Goal: Communication & Community: Answer question/provide support

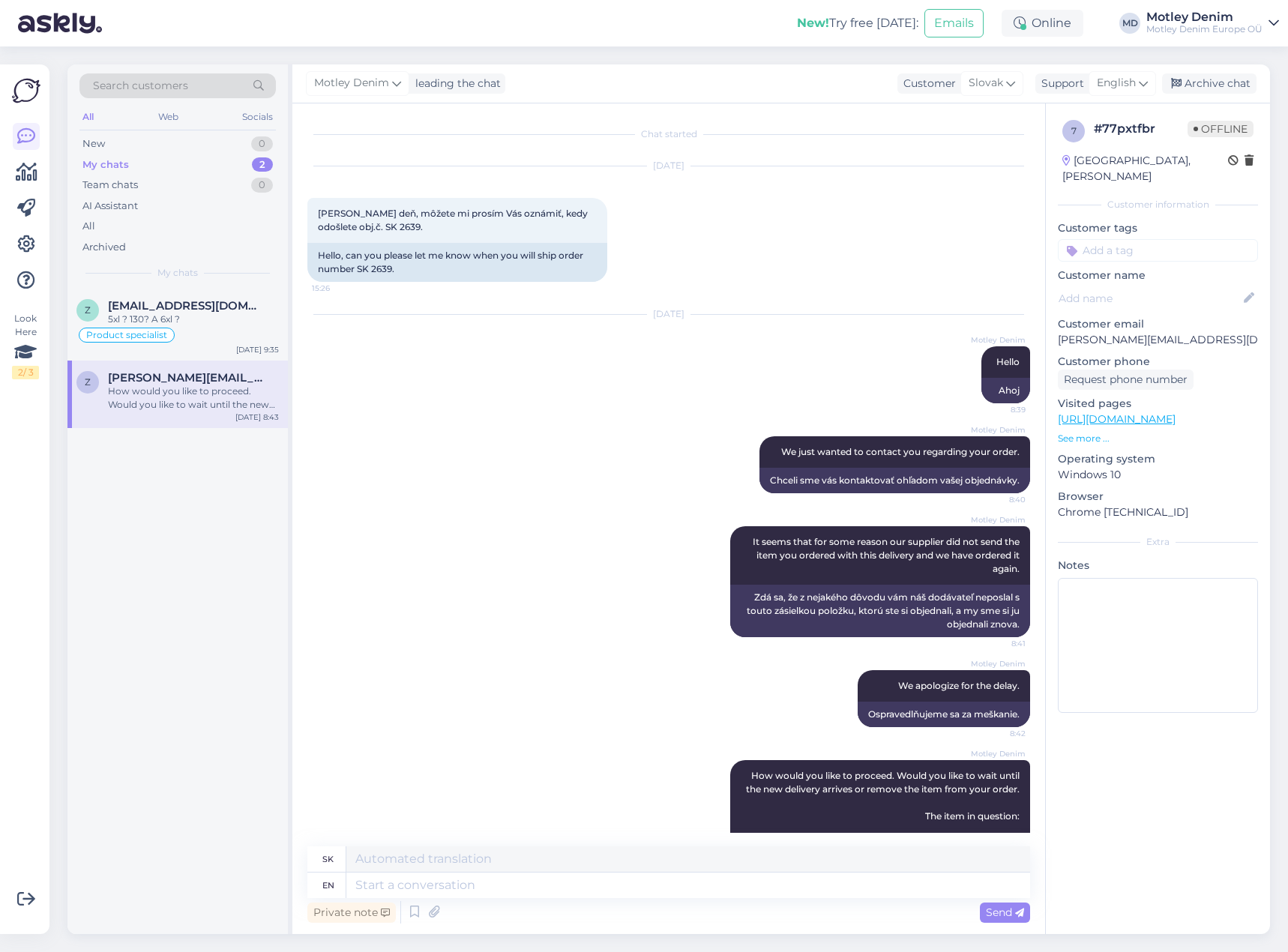
scroll to position [136, 0]
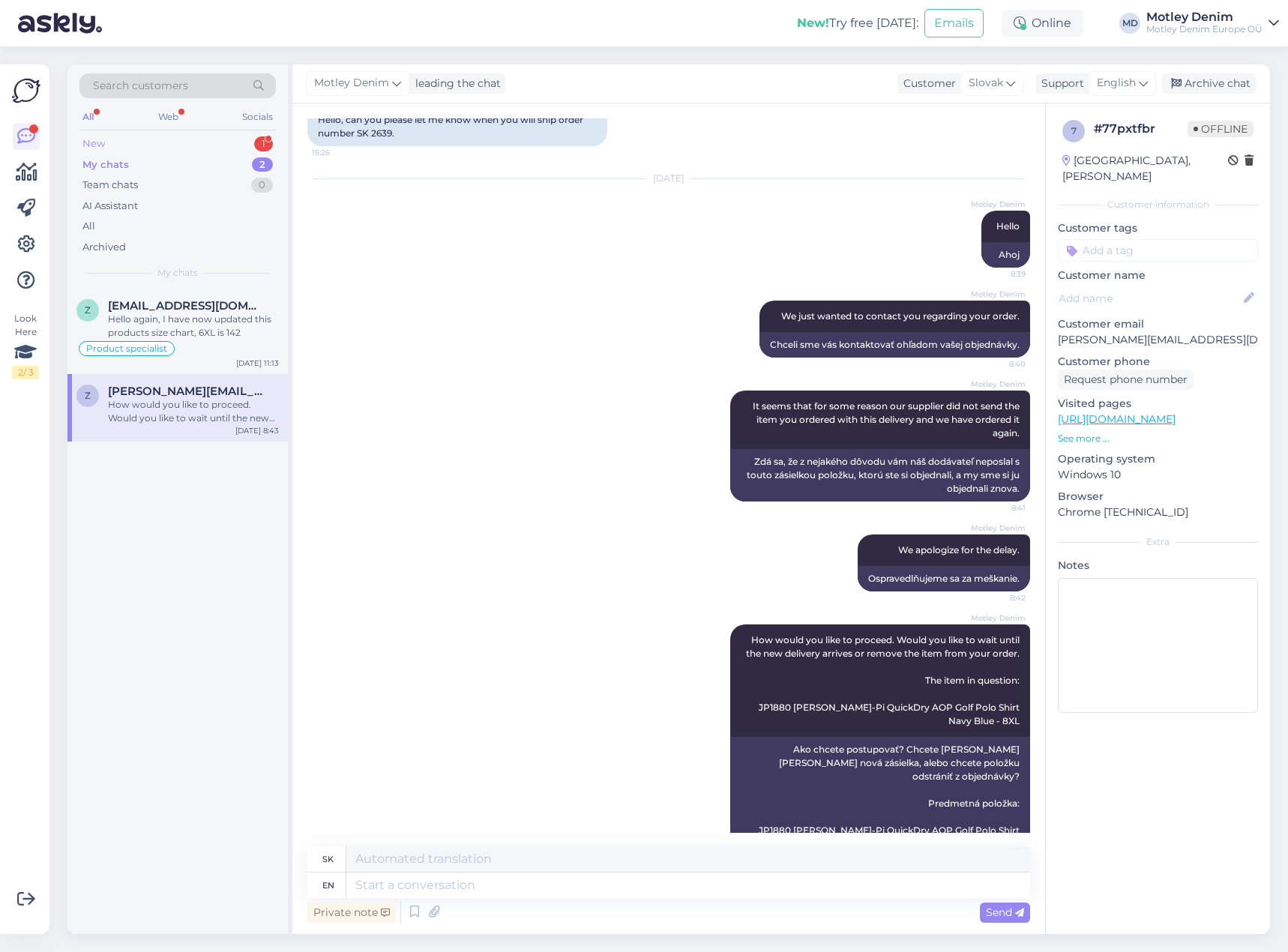
click at [208, 143] on div "New 1" at bounding box center [177, 143] width 196 height 21
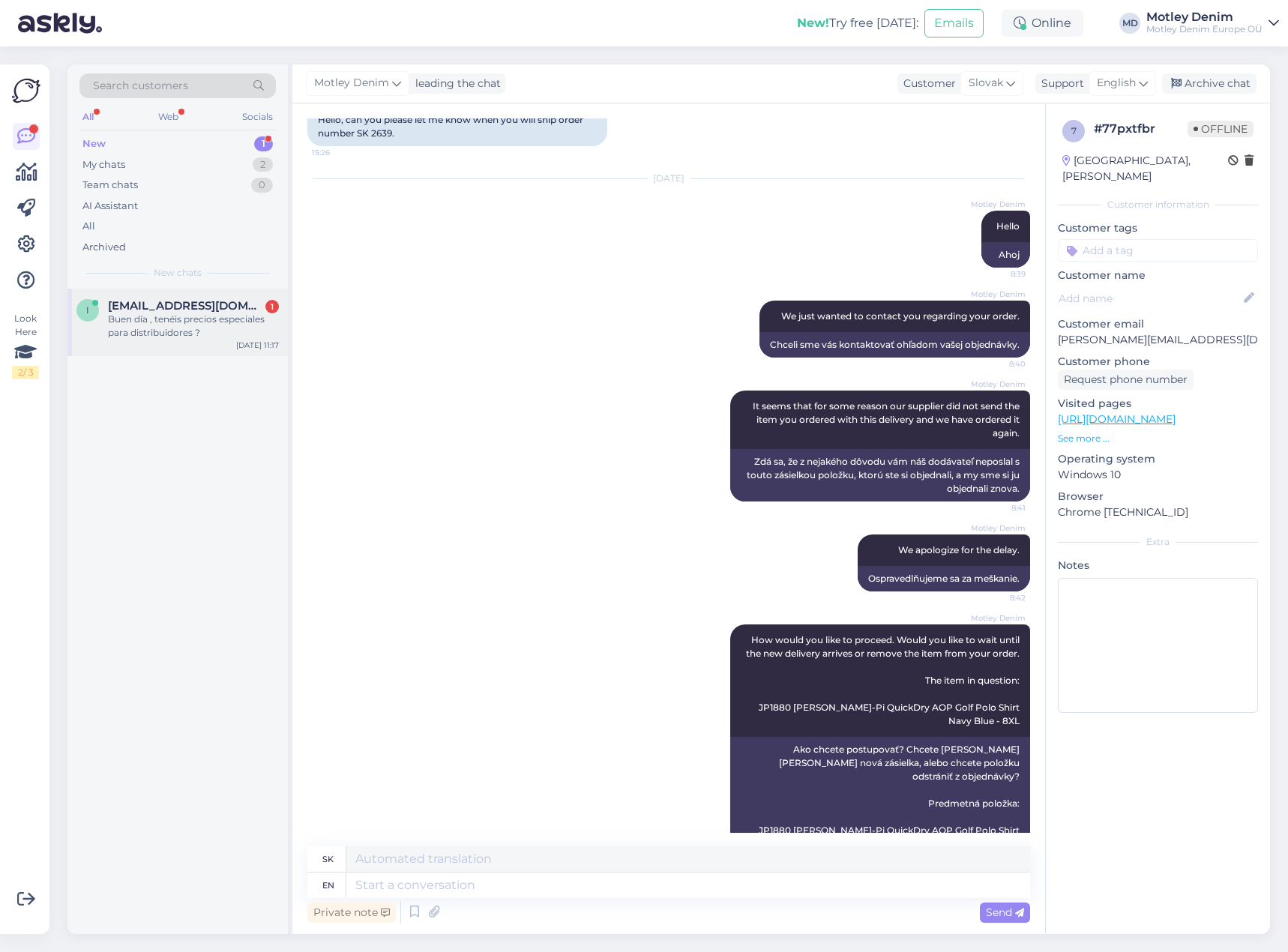
click at [170, 323] on div "Buen día , tenéis precios especiales para distribuidores ?" at bounding box center [193, 326] width 171 height 27
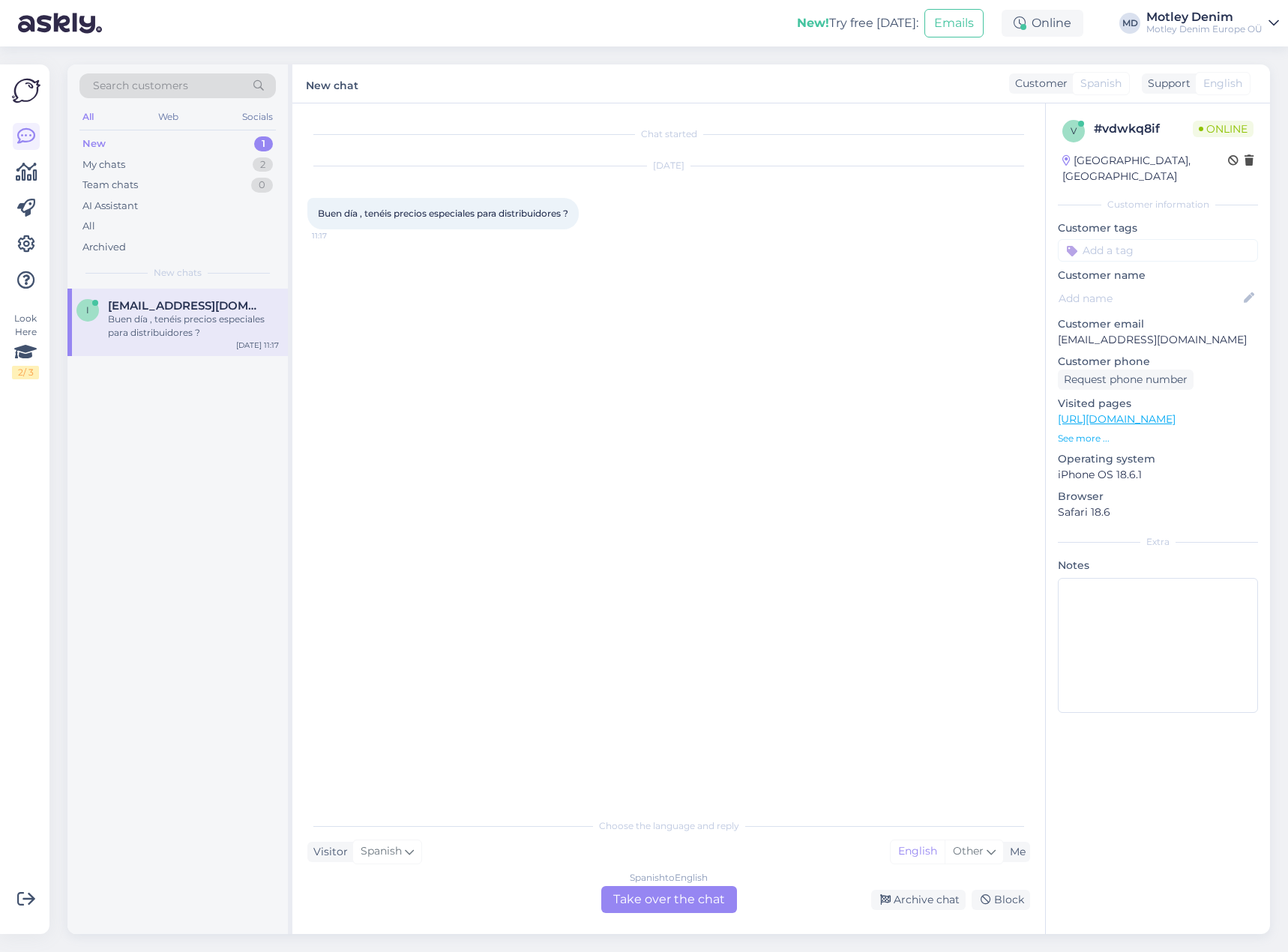
scroll to position [0, 0]
click at [683, 901] on div "Spanish to English Take over the chat" at bounding box center [668, 899] width 136 height 27
click at [682, 902] on div "Spanish to English Take over the chat" at bounding box center [668, 899] width 136 height 27
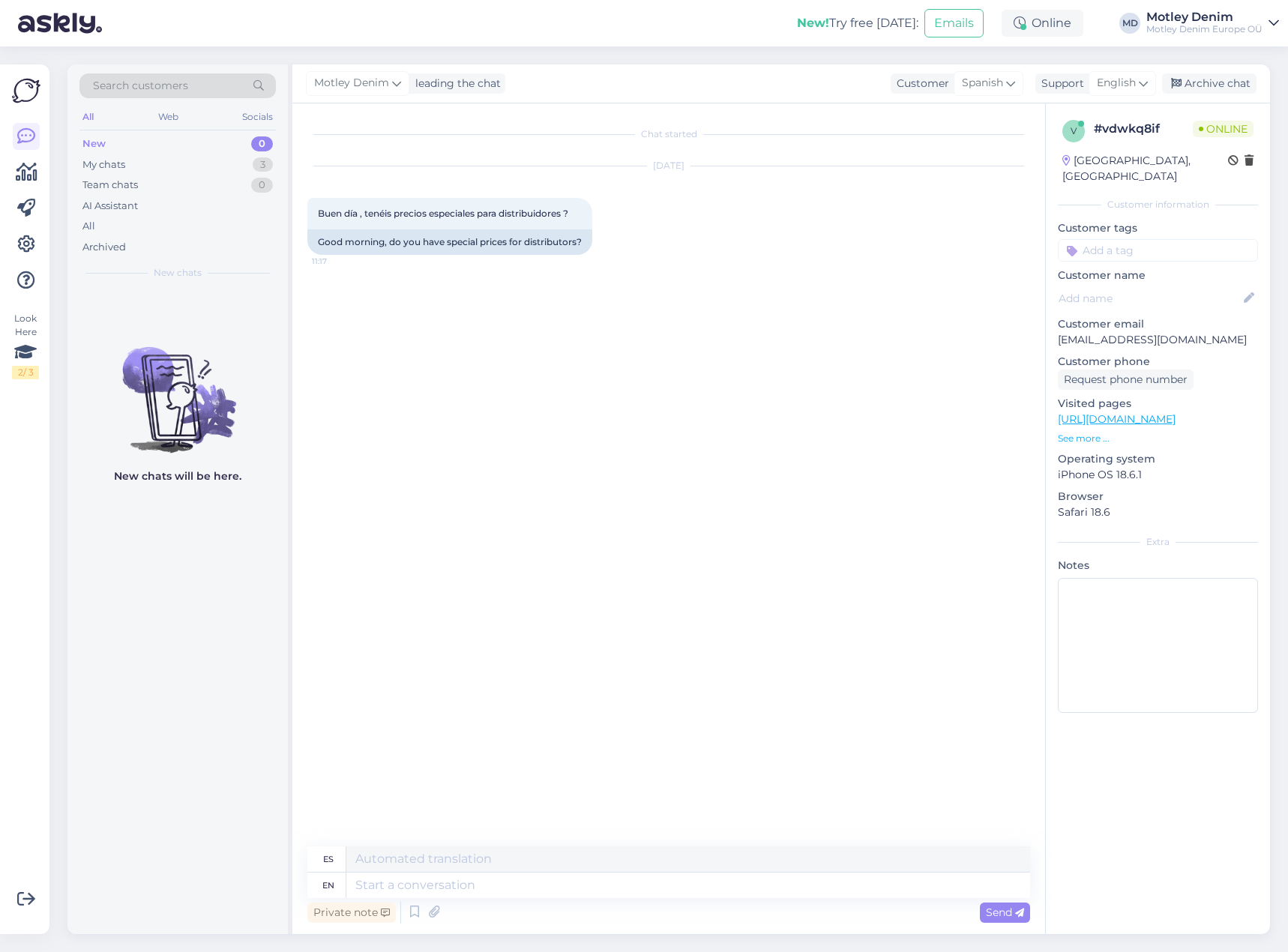
click at [706, 898] on div "Private note Send" at bounding box center [668, 912] width 723 height 29
click at [717, 895] on textarea at bounding box center [689, 885] width 684 height 26
type textarea "Hello"
type textarea "Hola"
type textarea "We"
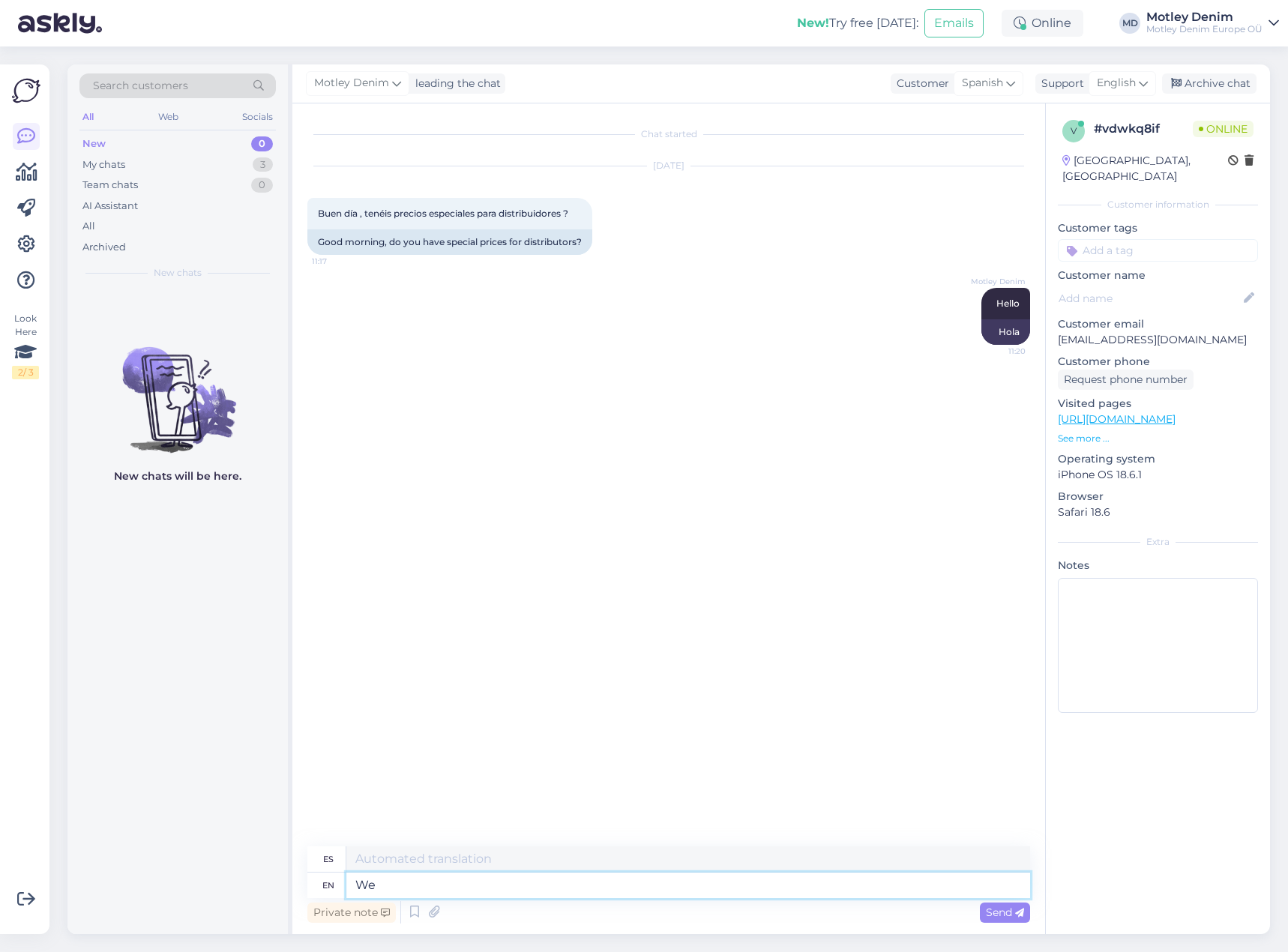
type textarea "Nosotros"
type textarea "We apo"
type textarea "Nosotros apo"
type textarea "Wha"
type textarea "¿Por qué?"
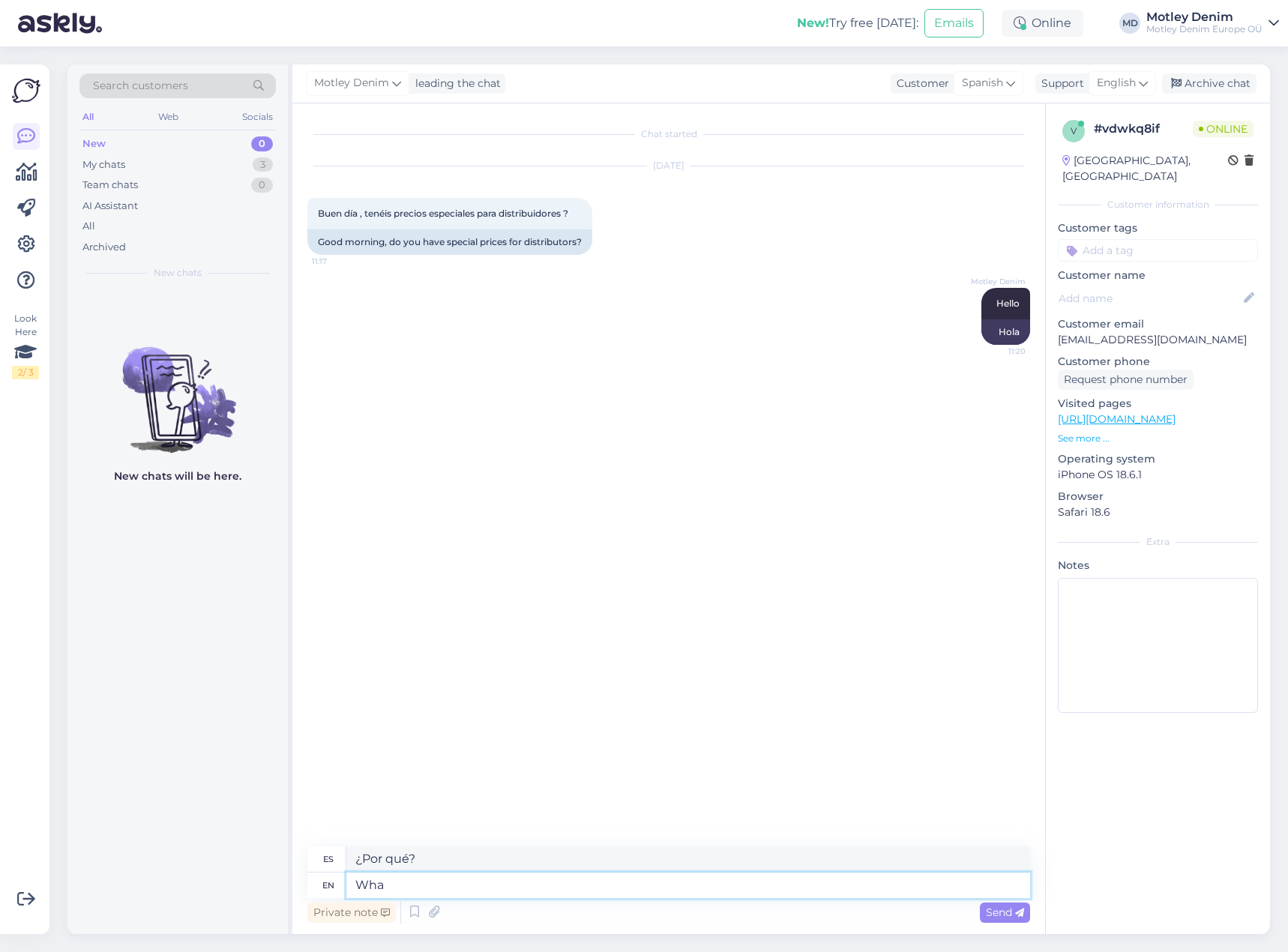
type textarea "What"
type textarea "Qué"
type textarea "At t"
type textarea "En"
type textarea "At this"
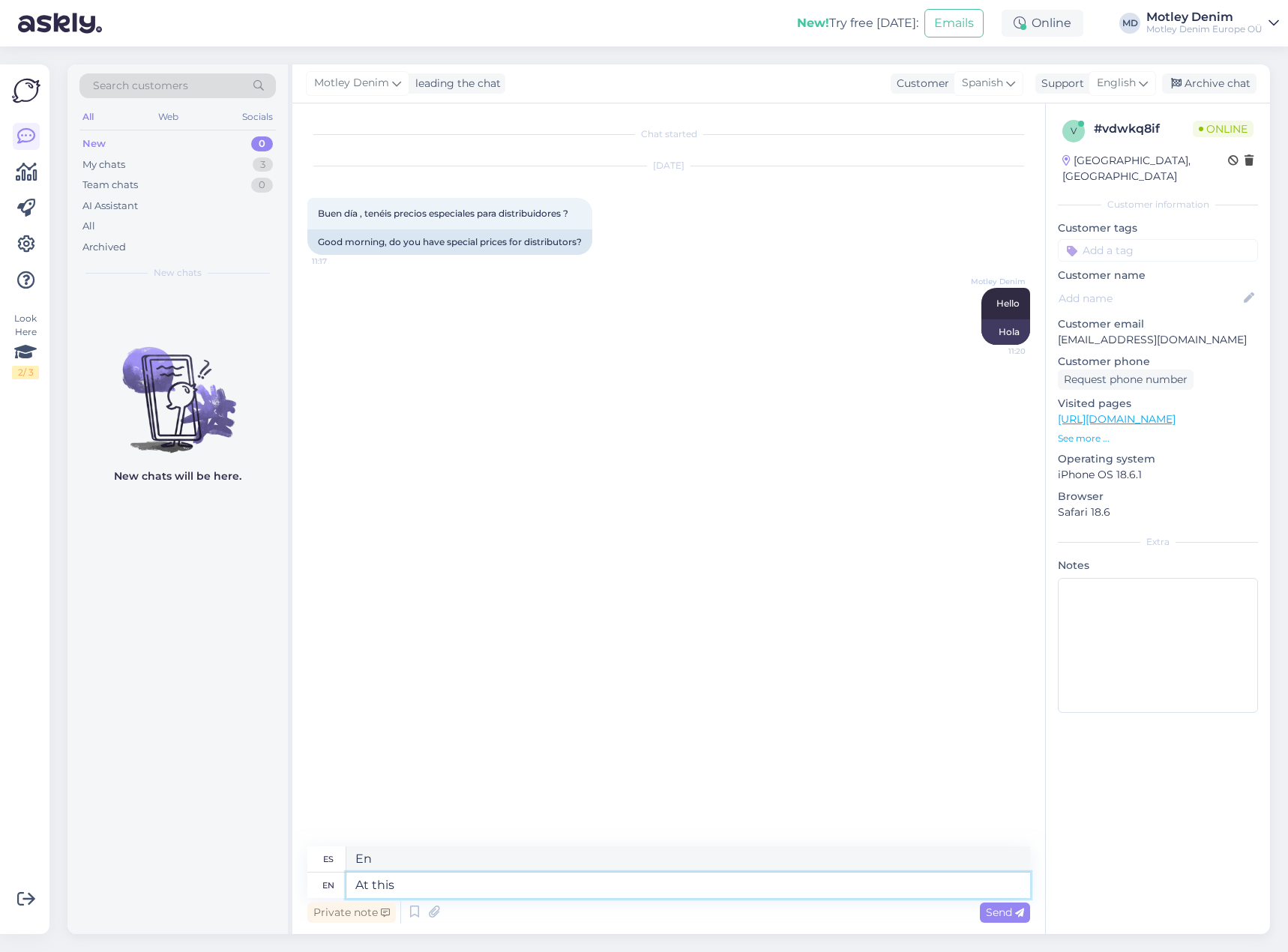
type textarea "En este"
type textarea "At this moment w"
type textarea "En este momento"
type textarea "At this moment we"
type textarea "En este momento nosotros"
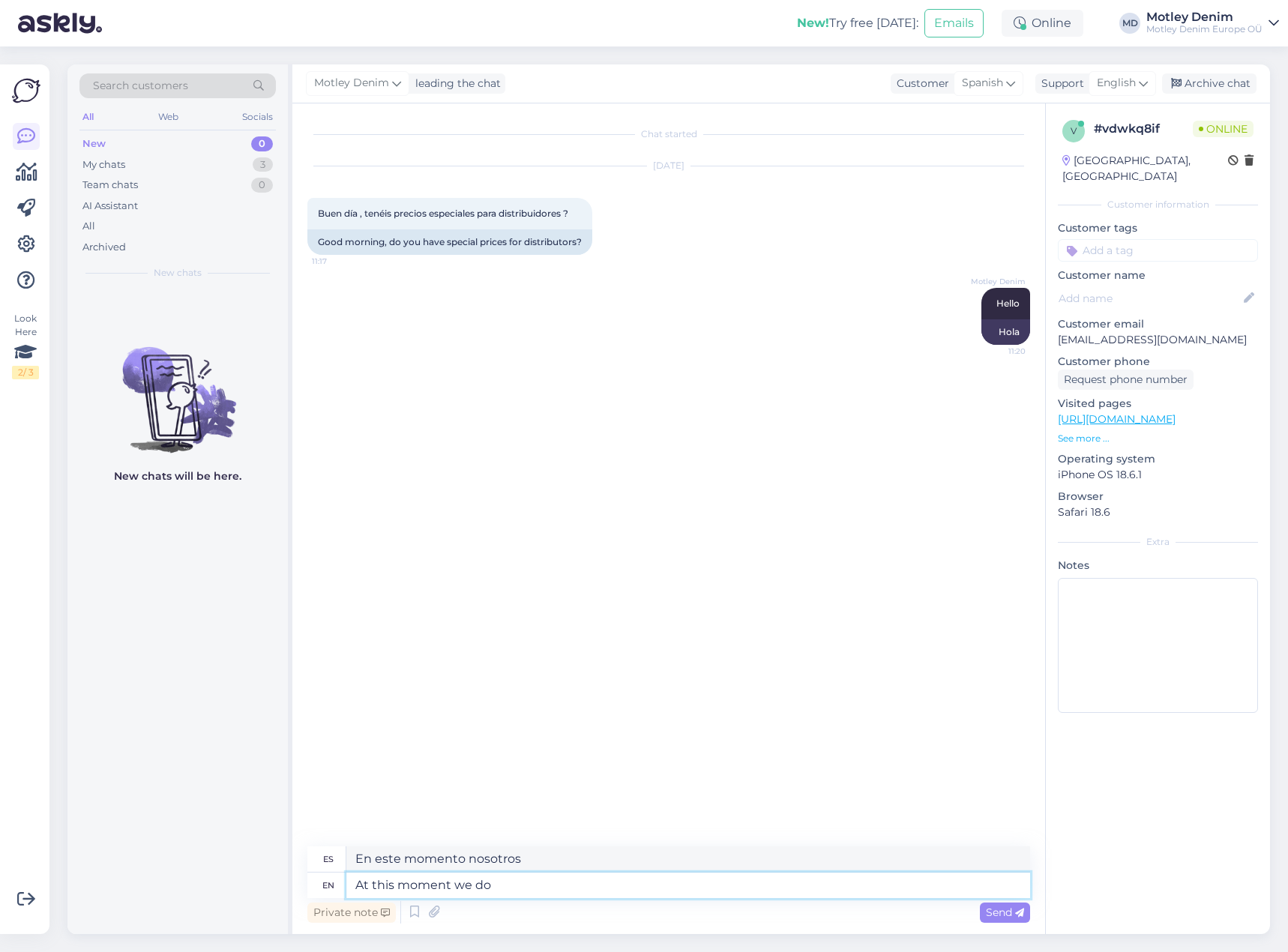
type textarea "At this moment we don"
type textarea "En este momento no lo tenemos"
type textarea "At this moment we don't,"
type textarea "En este momento no lo tenemos,"
type textarea "At this moment we don't, but w"
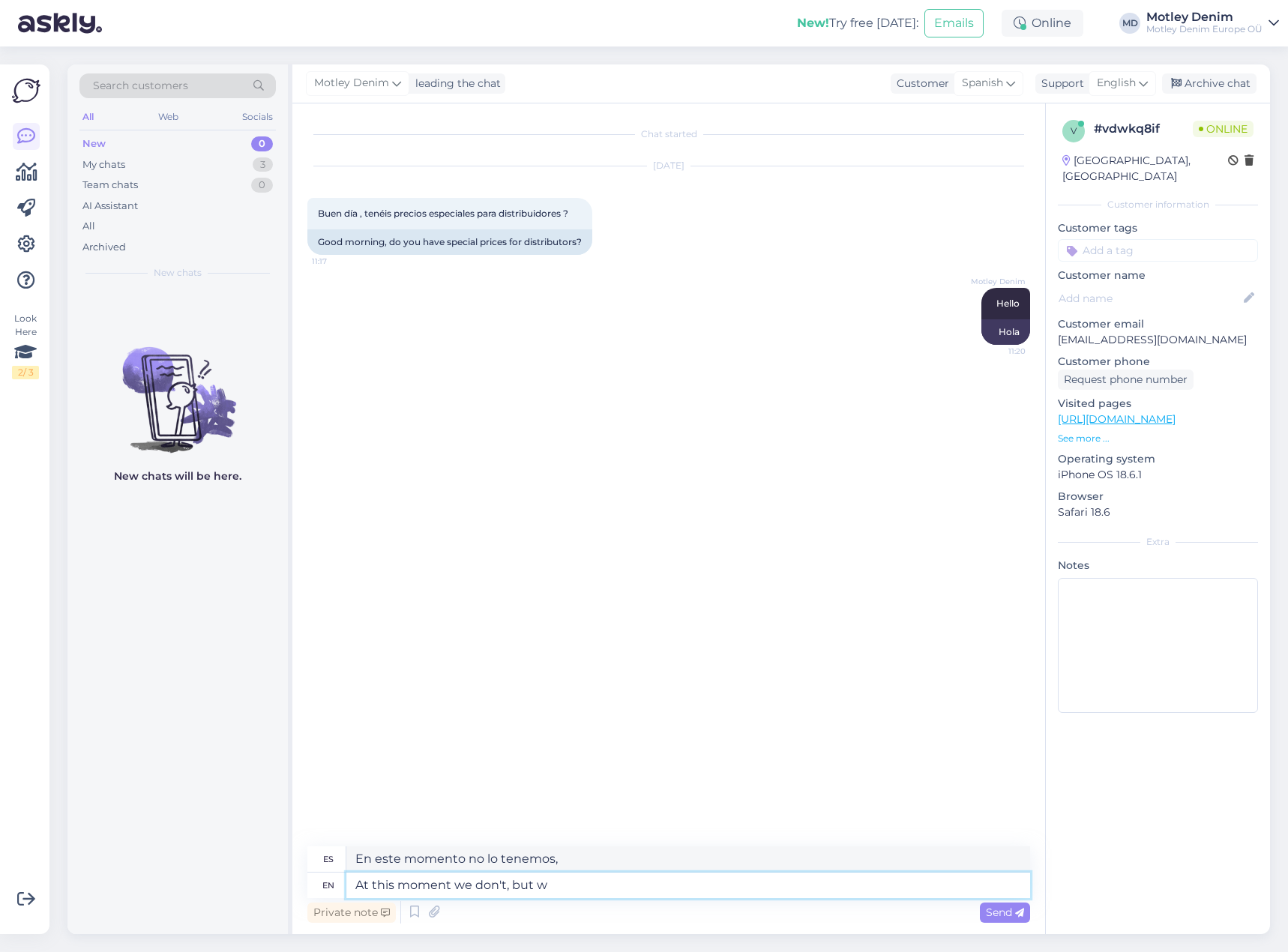
type textarea "En este momento no, pero"
type textarea "At this moment we don't, but what"
type textarea "En este momento no, pero ¿qué?"
type textarea "At this moment we don't, but what do y"
type textarea "En este momento no, pero ¿qué hacemos?"
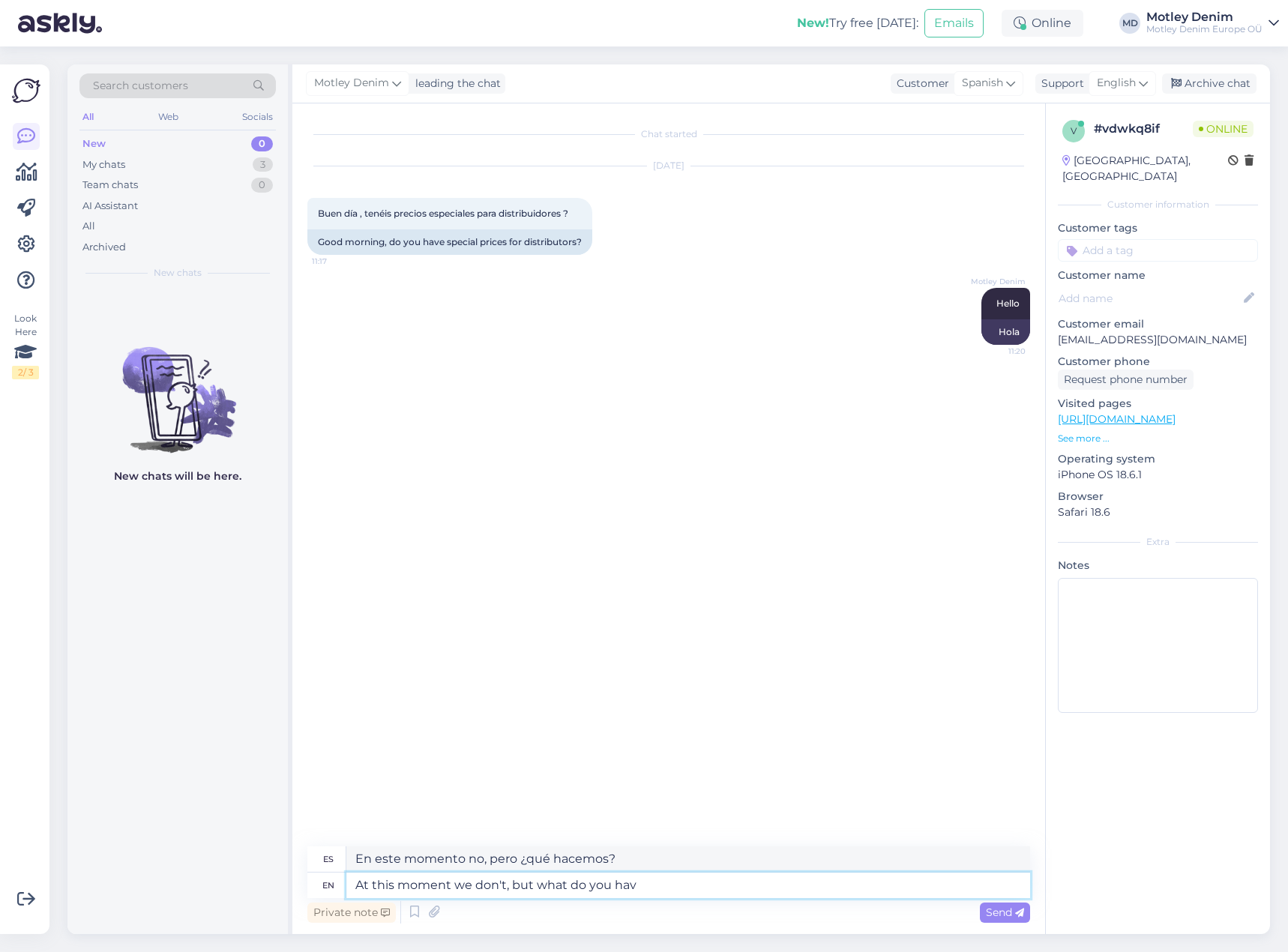
type textarea "At this moment we don't, but what do you have"
type textarea "En este momento no, pero ¿qué haces tú?"
type textarea "At this moment we don't, but what do you have i"
type textarea "En este momento no, pero ¿qué tenéis?"
type textarea "At this moment we don't, but what do you have in"
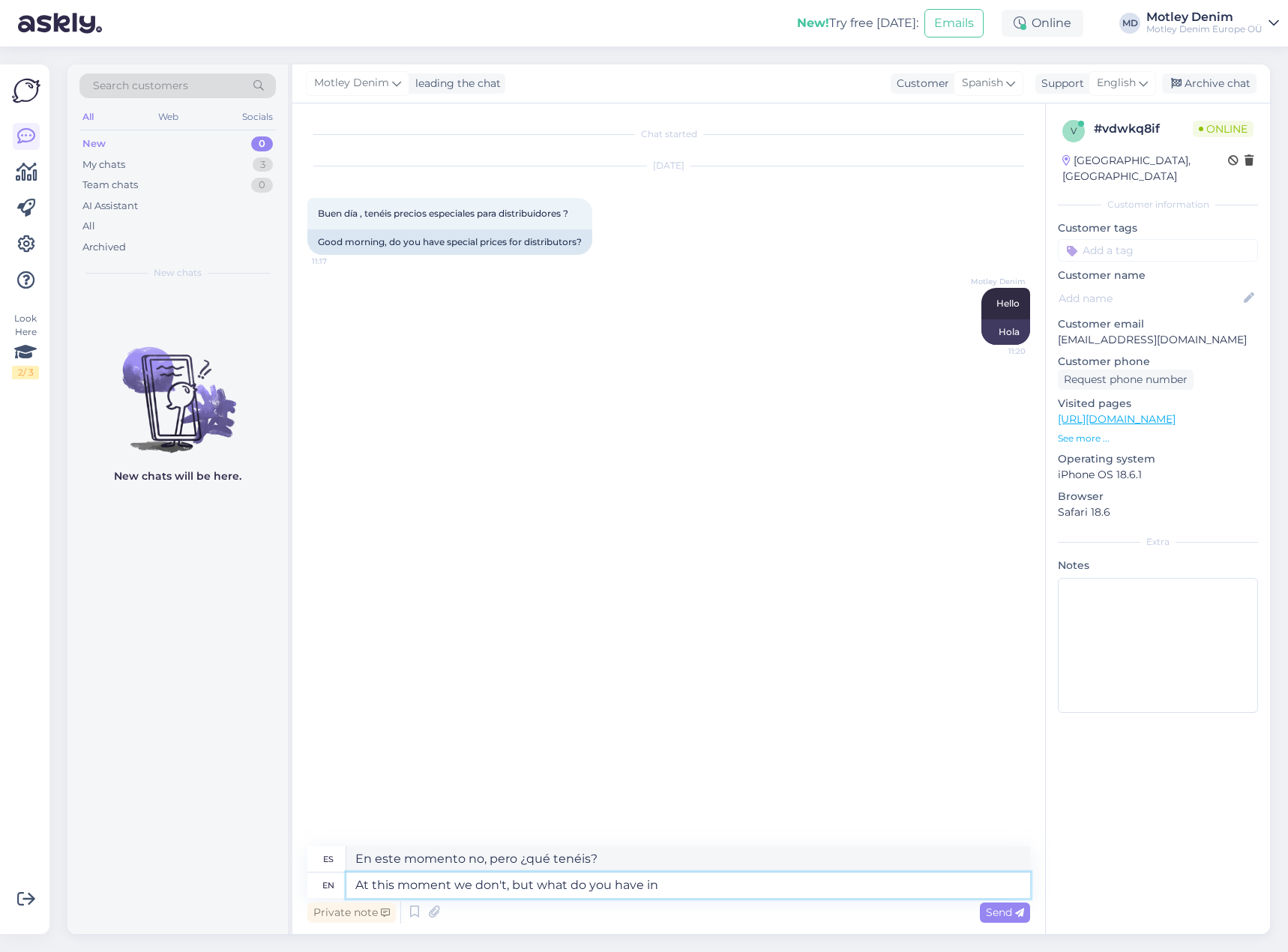
type textarea "En este momento no, pero ¿qué tienes en"
type textarea "At this moment we don't, but what do you have in mind?"
type textarea "En este momento no, pero ¿qué tienes en mente?"
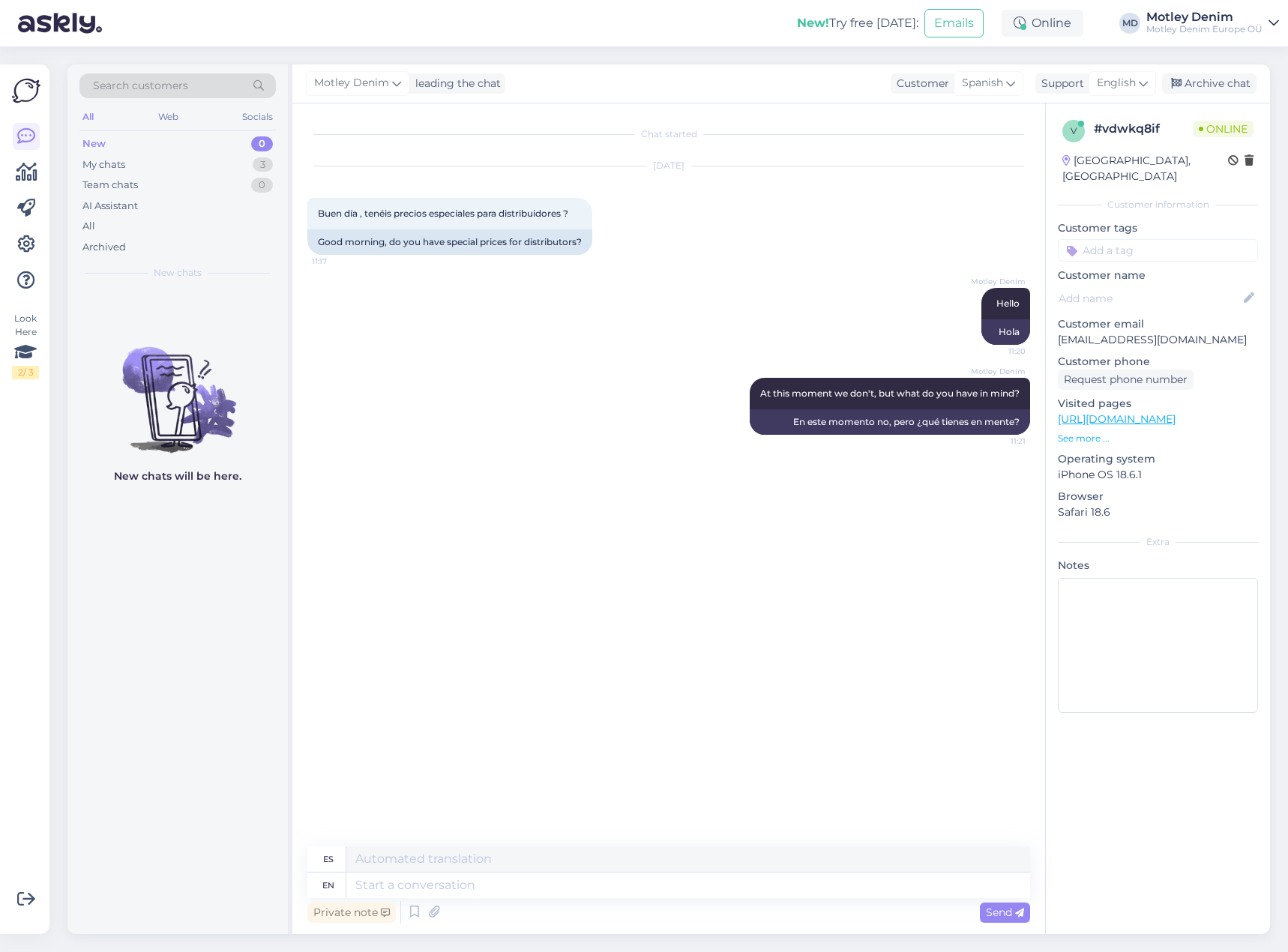
click at [707, 255] on div "[DATE] Buen día , tenéis precios especiales para distribuidores ? 11:17 Good mo…" at bounding box center [668, 210] width 723 height 122
click at [1110, 239] on input at bounding box center [1158, 250] width 200 height 22
type input "Distributor"
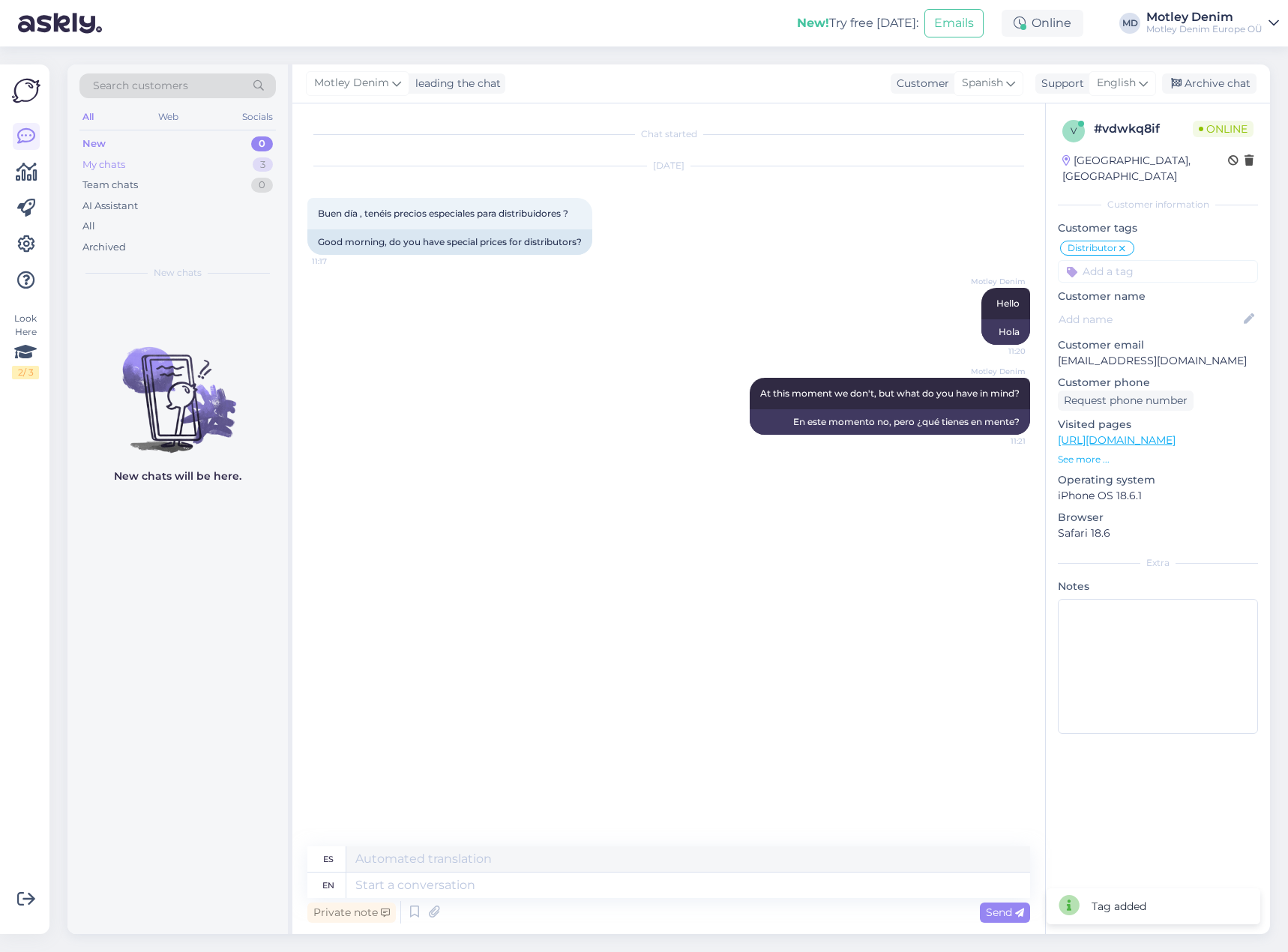
click at [246, 160] on div "My chats 3" at bounding box center [177, 164] width 196 height 21
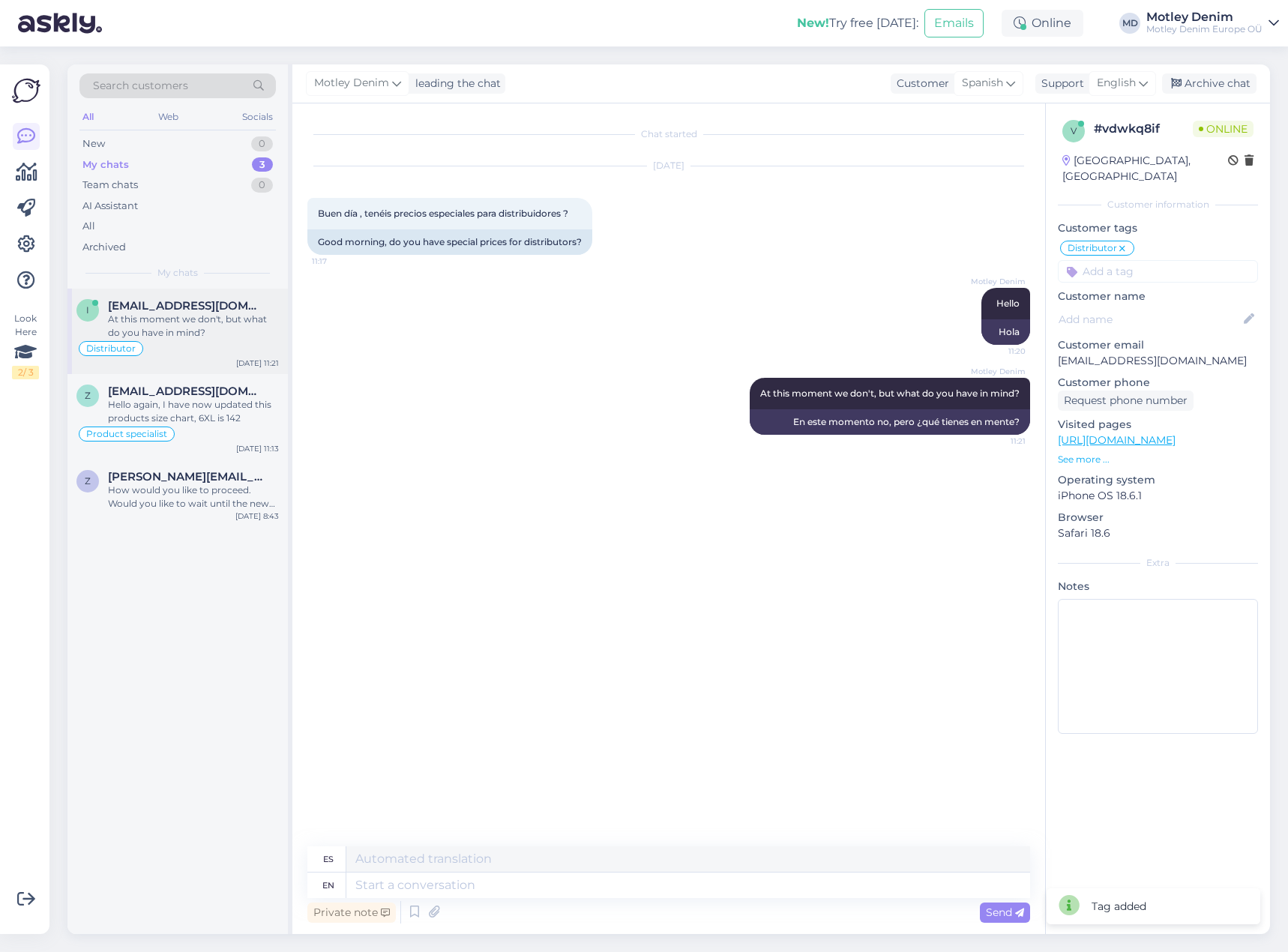
click at [192, 323] on div "At this moment we don't, but what do you have in mind?" at bounding box center [193, 326] width 171 height 27
drag, startPoint x: 212, startPoint y: 427, endPoint x: 227, endPoint y: 434, distance: 16.6
click at [212, 428] on div "Product specialist" at bounding box center [178, 433] width 202 height 18
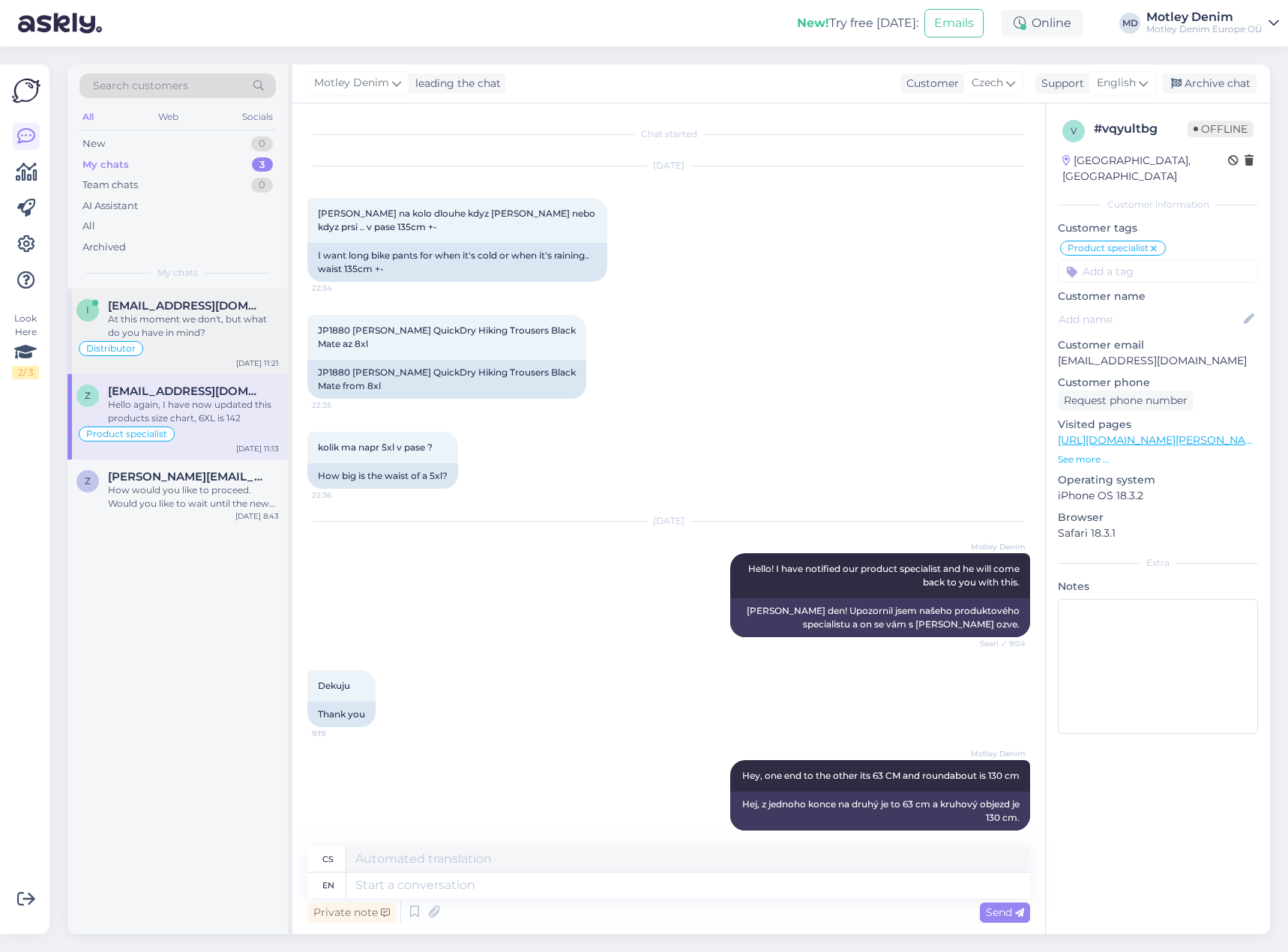
click at [186, 330] on div "At this moment we don't, but what do you have in mind?" at bounding box center [193, 326] width 171 height 27
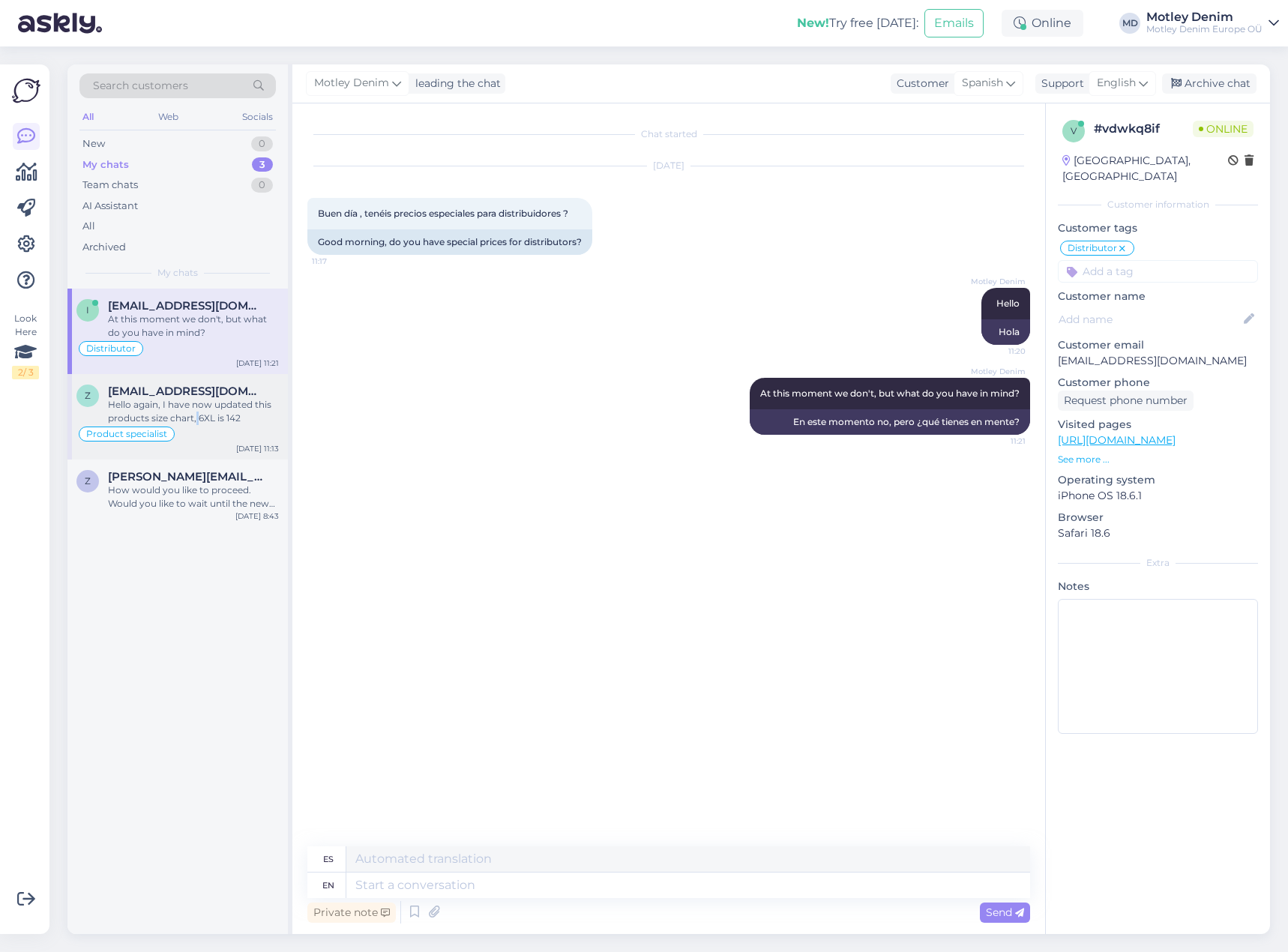
drag, startPoint x: 196, startPoint y: 414, endPoint x: 209, endPoint y: 417, distance: 13.3
click at [197, 415] on div "Hello again, I have now updated this products size chart, 6XL is 142" at bounding box center [193, 411] width 171 height 27
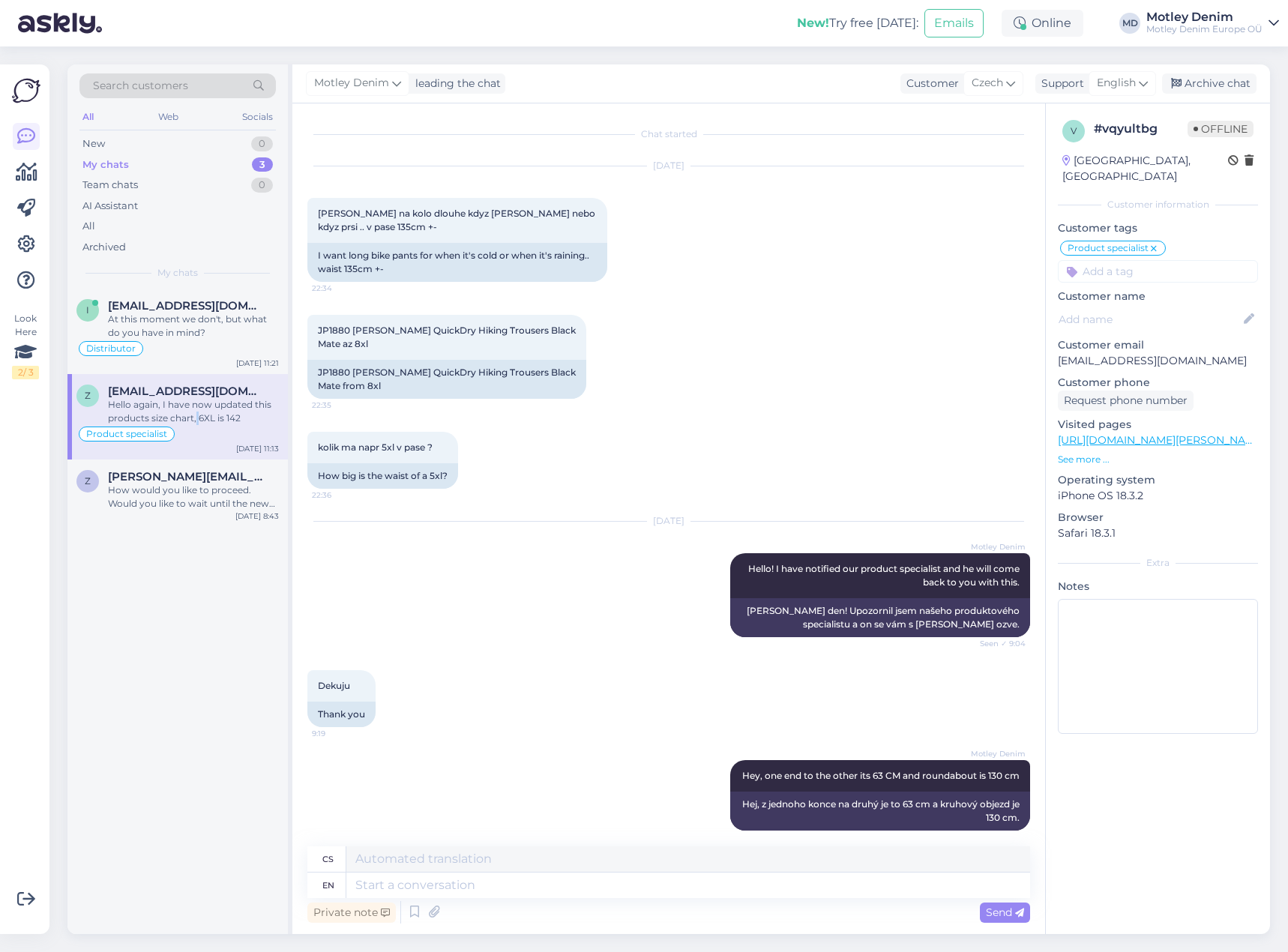
scroll to position [235, 0]
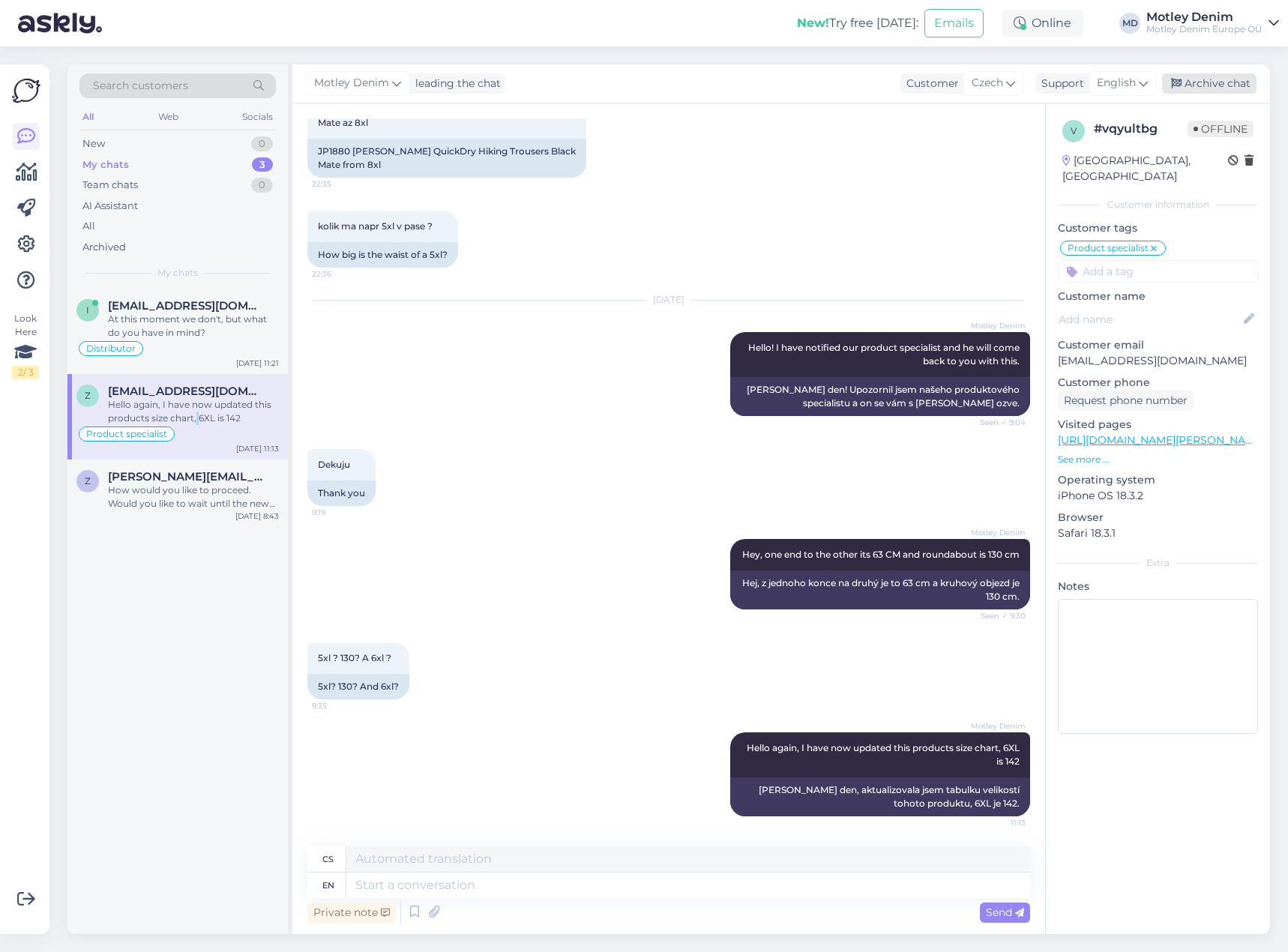
click at [1221, 85] on div "Archive chat" at bounding box center [1209, 84] width 95 height 20
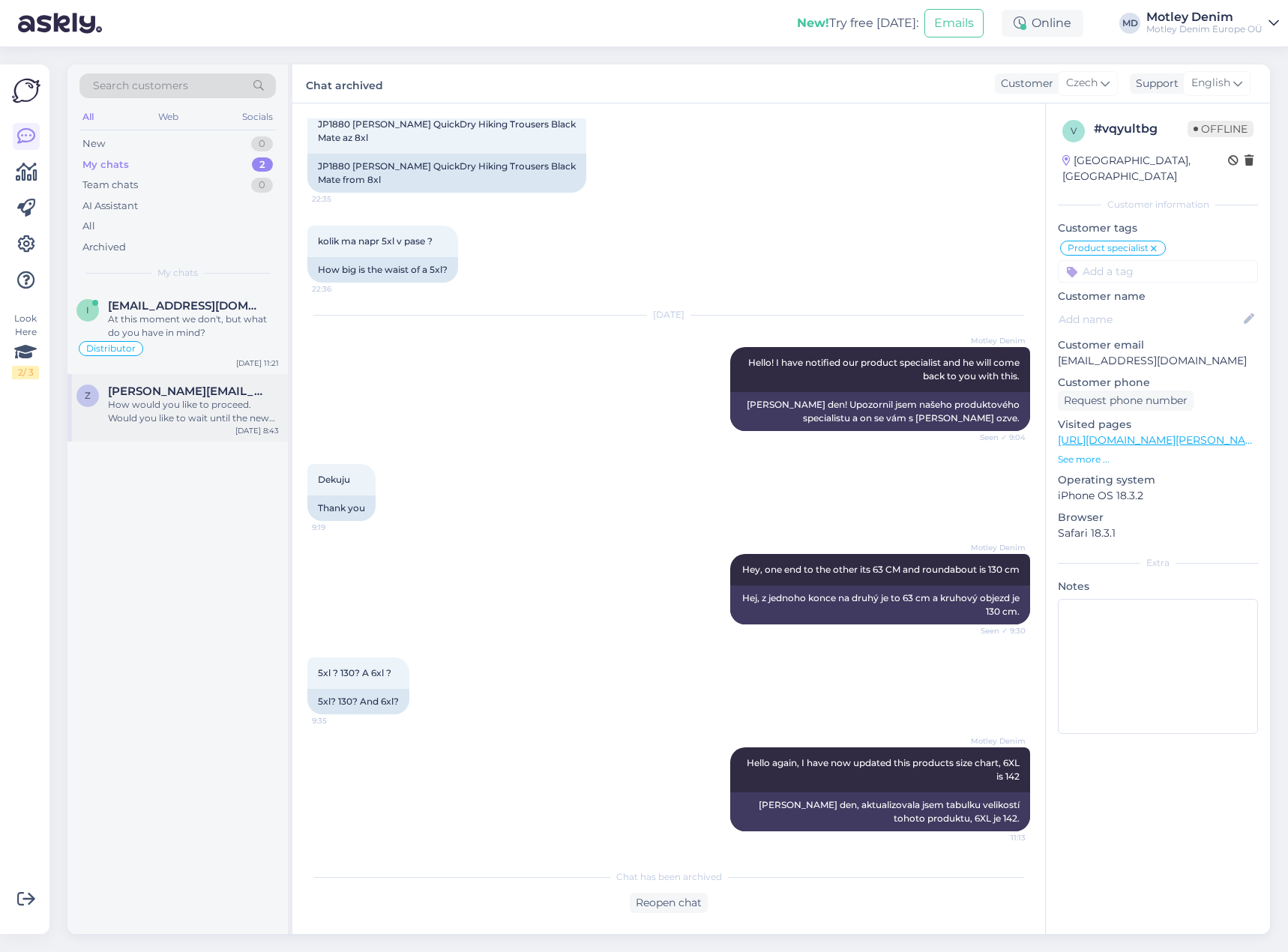
click at [175, 388] on span "[PERSON_NAME][EMAIL_ADDRESS][DOMAIN_NAME]" at bounding box center [185, 391] width 156 height 13
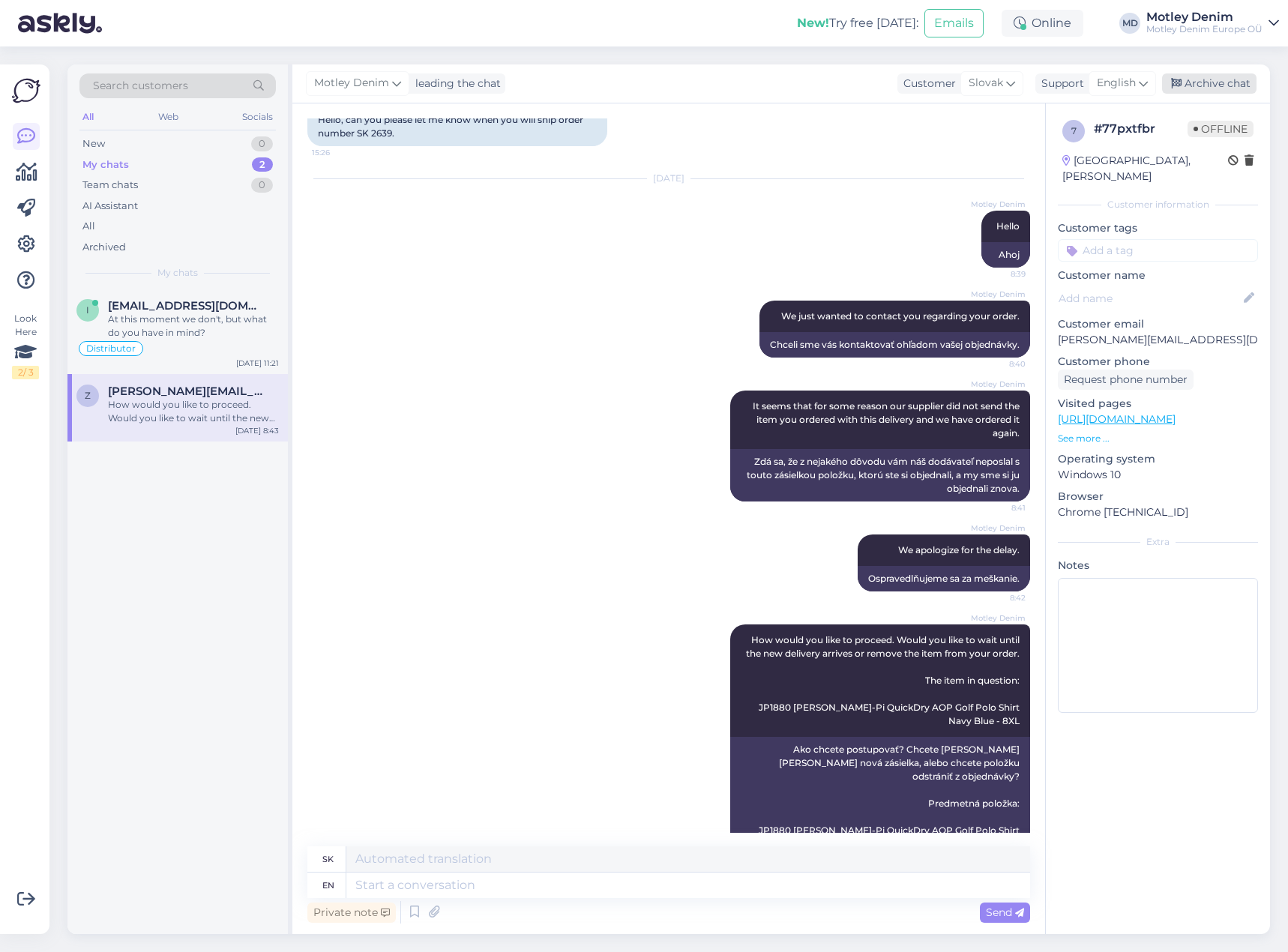
click at [1207, 79] on div "Archive chat" at bounding box center [1209, 84] width 95 height 20
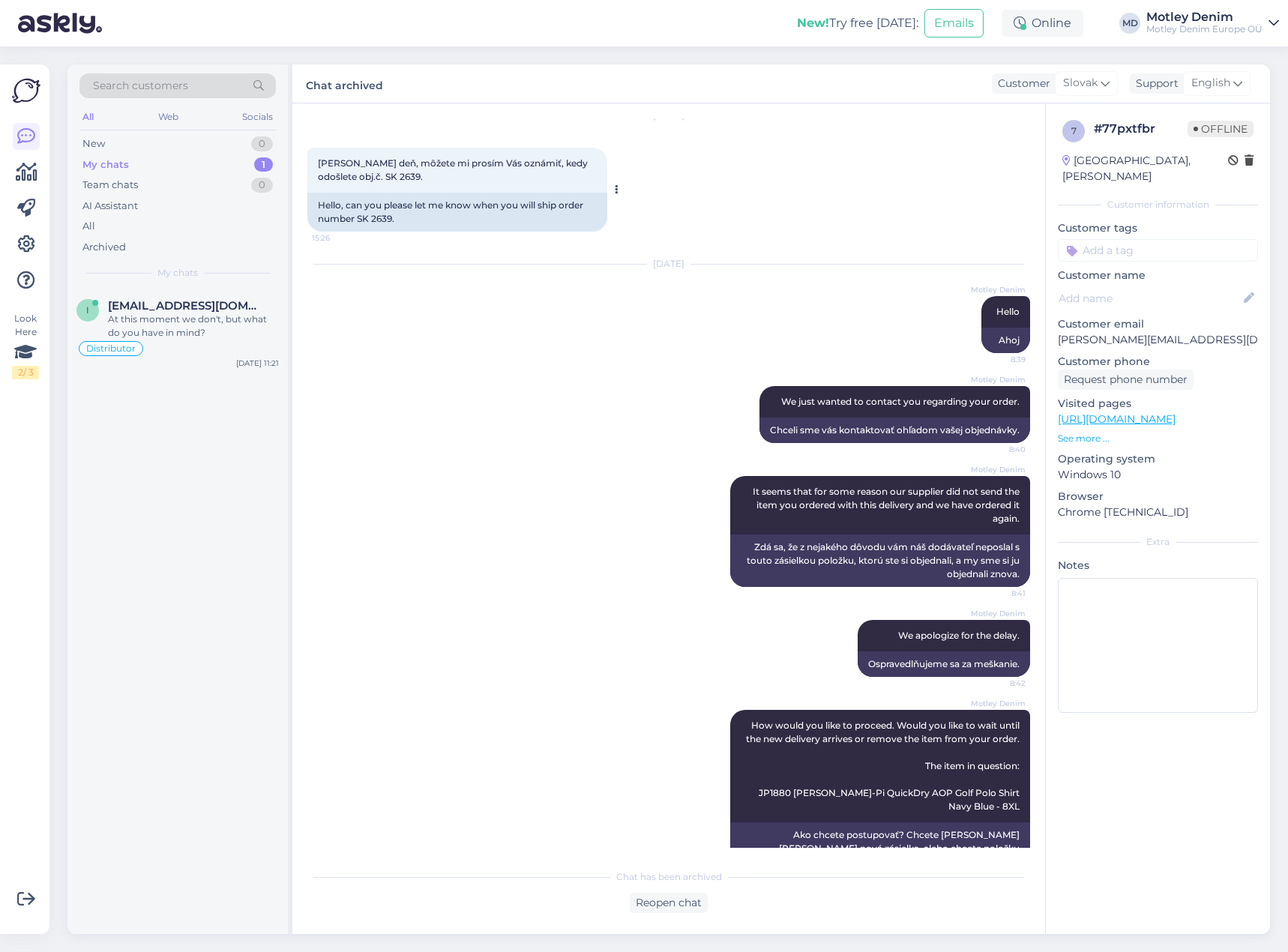
scroll to position [0, 0]
